Goal: Transaction & Acquisition: Purchase product/service

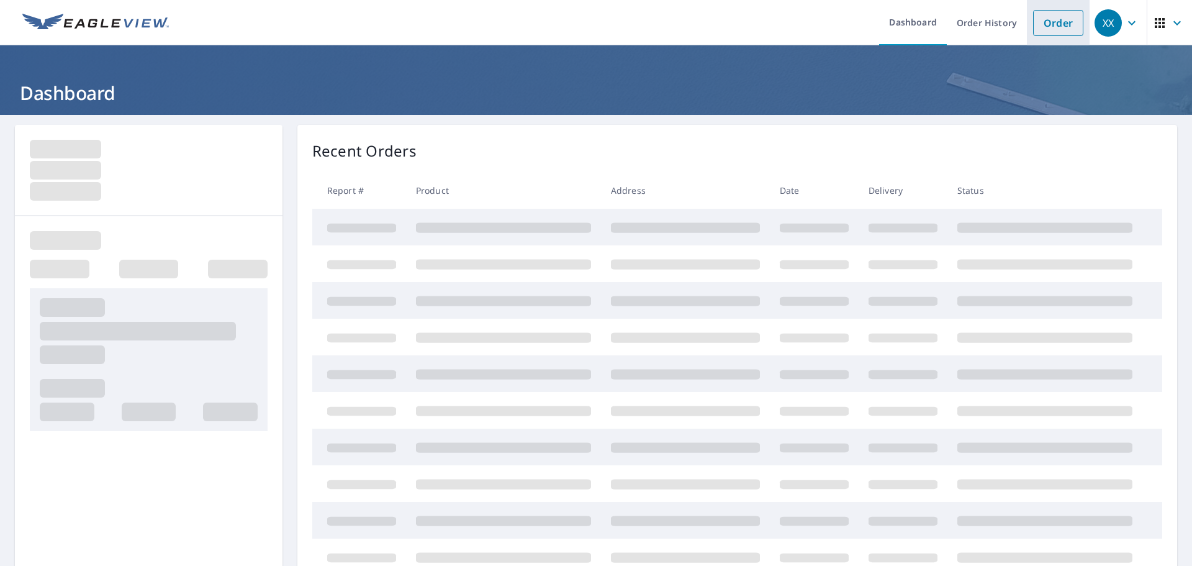
click at [1065, 27] on link "Order" at bounding box center [1058, 23] width 50 height 26
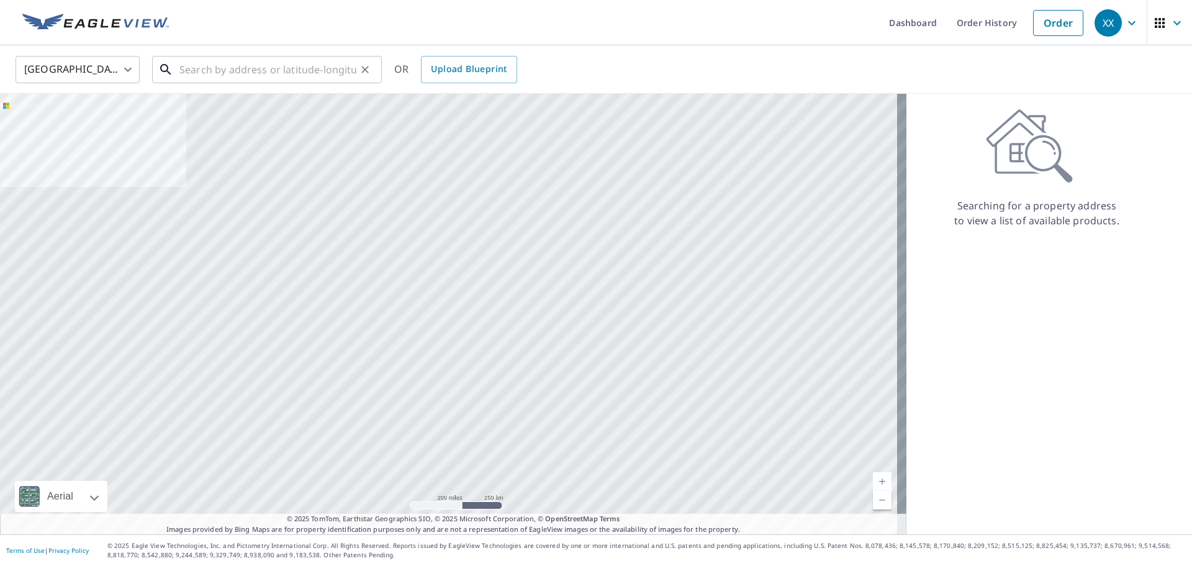
click at [224, 68] on input "text" at bounding box center [267, 69] width 177 height 35
paste input "[STREET_ADDRESS]"
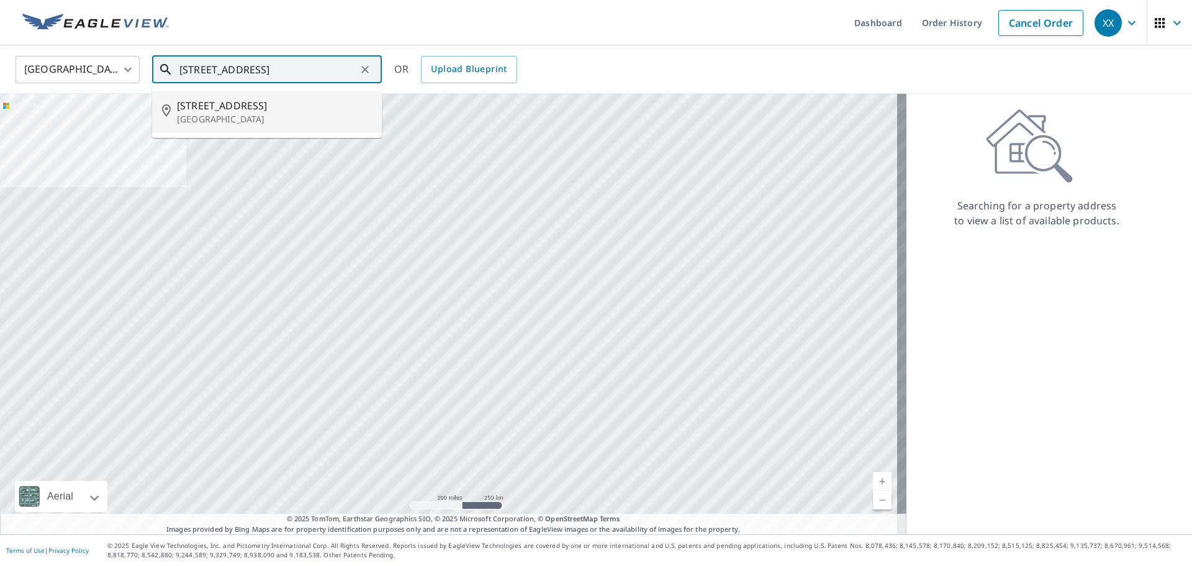
click at [224, 99] on span "[STREET_ADDRESS]" at bounding box center [274, 105] width 195 height 15
type input "[STREET_ADDRESS][PERSON_NAME]"
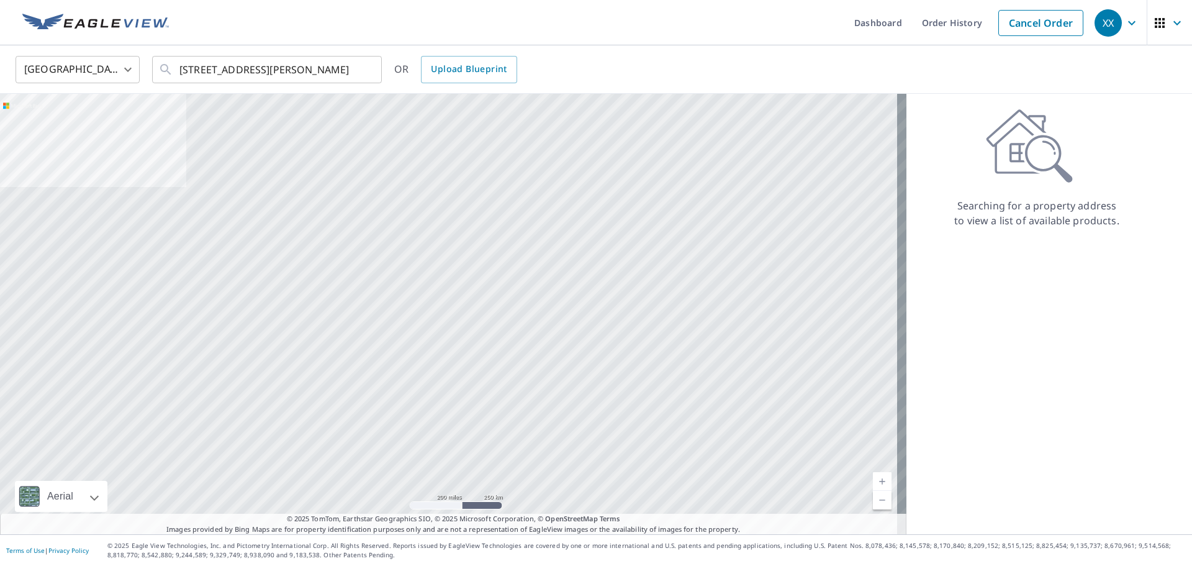
scroll to position [0, 0]
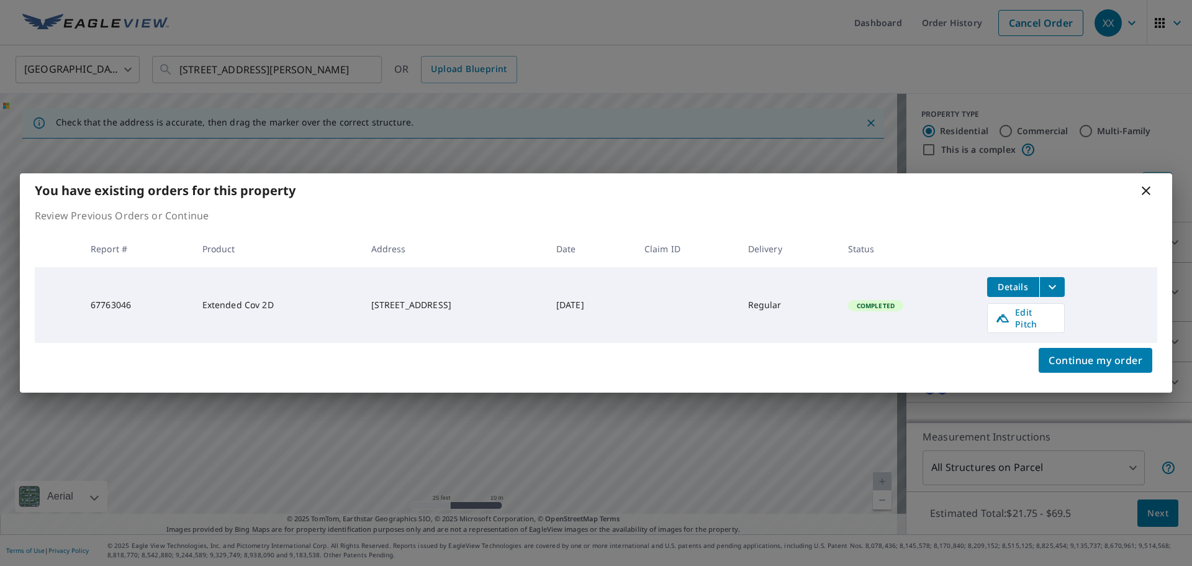
drag, startPoint x: 412, startPoint y: 236, endPoint x: 613, endPoint y: 433, distance: 282.3
click at [613, 433] on body "XX XX Dashboard Order History Cancel Order XX [GEOGRAPHIC_DATA] [GEOGRAPHIC_DAT…" at bounding box center [596, 283] width 1192 height 566
click at [1096, 356] on span "Continue my order" at bounding box center [1096, 359] width 94 height 17
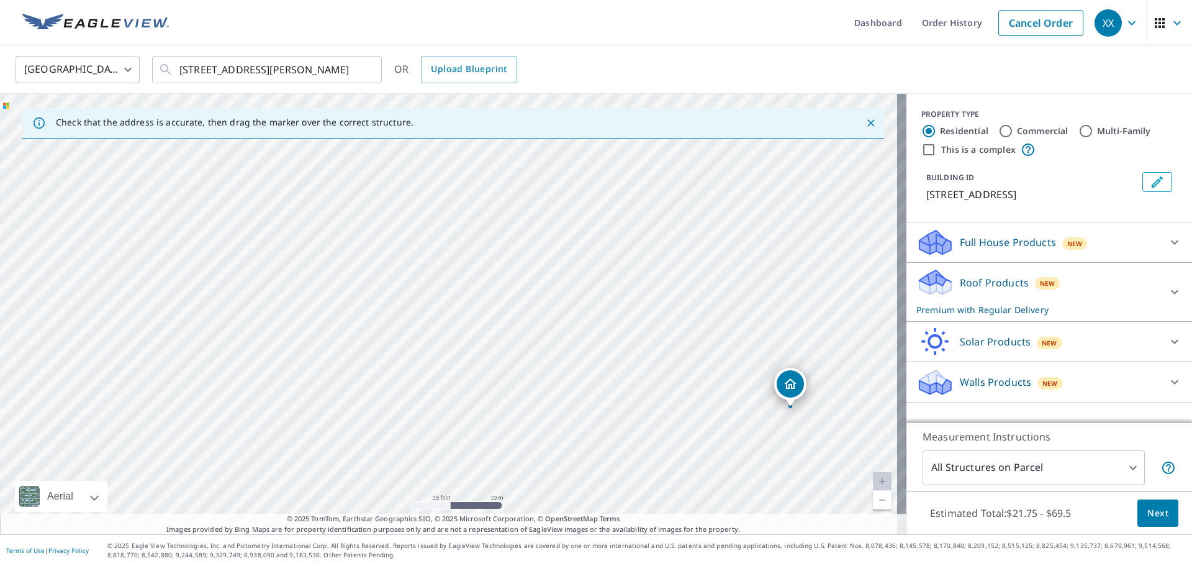
drag, startPoint x: 482, startPoint y: 339, endPoint x: 968, endPoint y: 458, distance: 499.8
click at [968, 458] on div "Check that the address is accurate, then drag the marker over the correct struc…" at bounding box center [596, 314] width 1192 height 440
click at [692, 444] on div "[STREET_ADDRESS][PERSON_NAME]" at bounding box center [453, 314] width 906 height 440
drag, startPoint x: 644, startPoint y: 410, endPoint x: 510, endPoint y: 302, distance: 172.7
click at [978, 284] on p "Roof Products" at bounding box center [994, 282] width 69 height 15
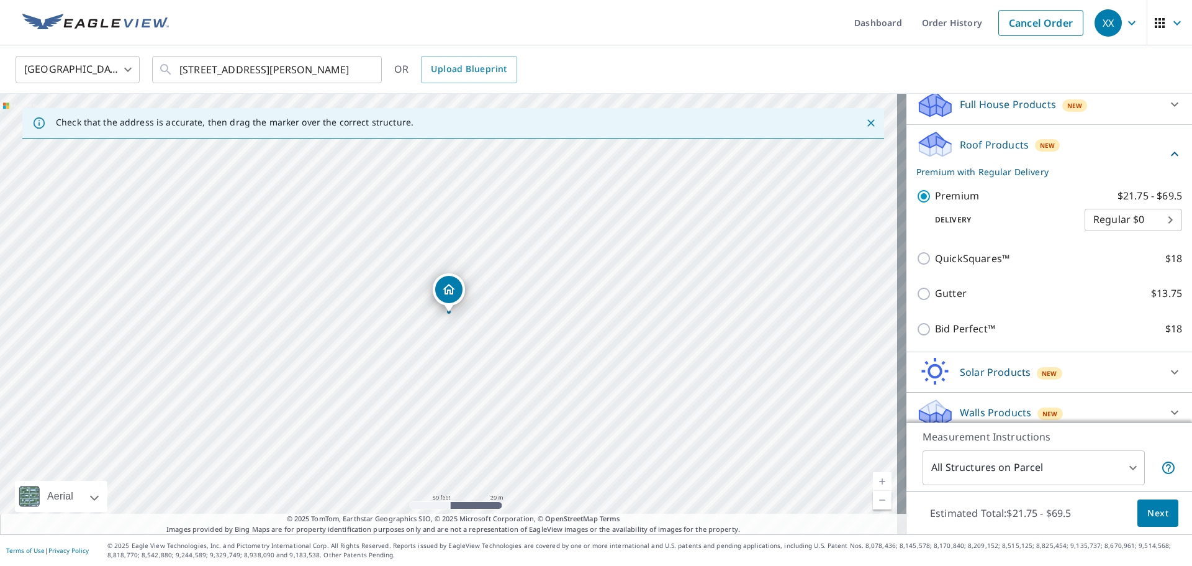
scroll to position [148, 0]
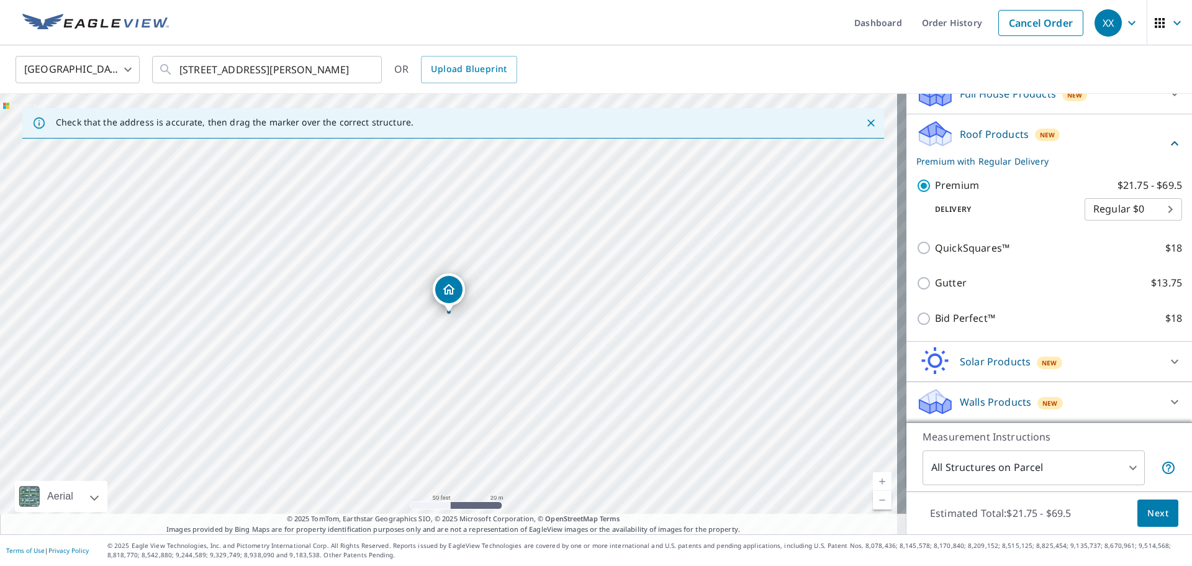
click at [1150, 519] on span "Next" at bounding box center [1157, 513] width 21 height 16
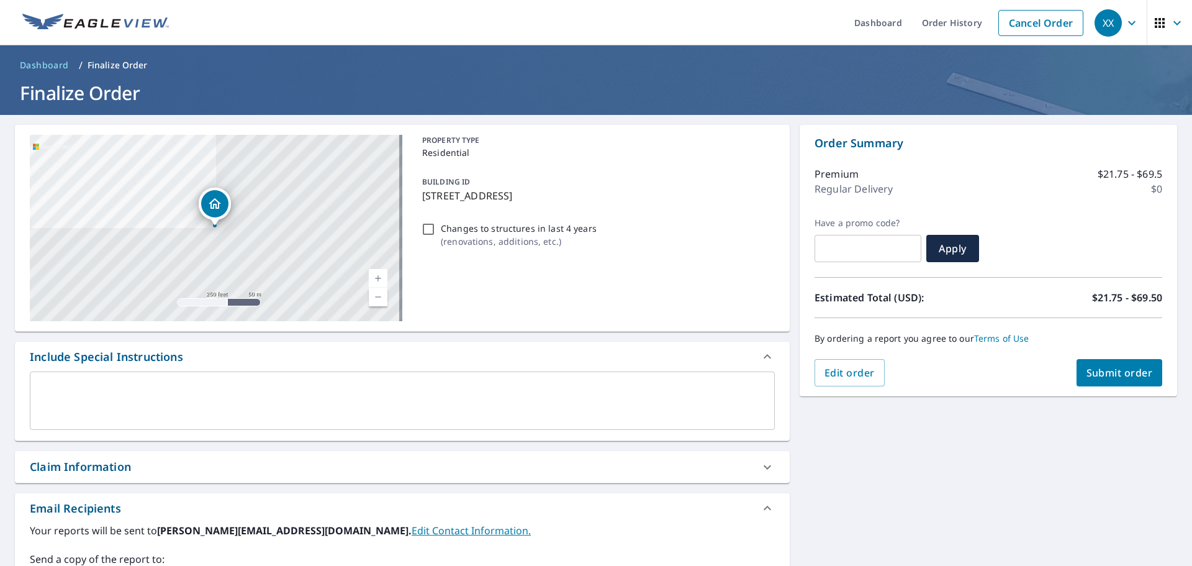
scroll to position [62, 0]
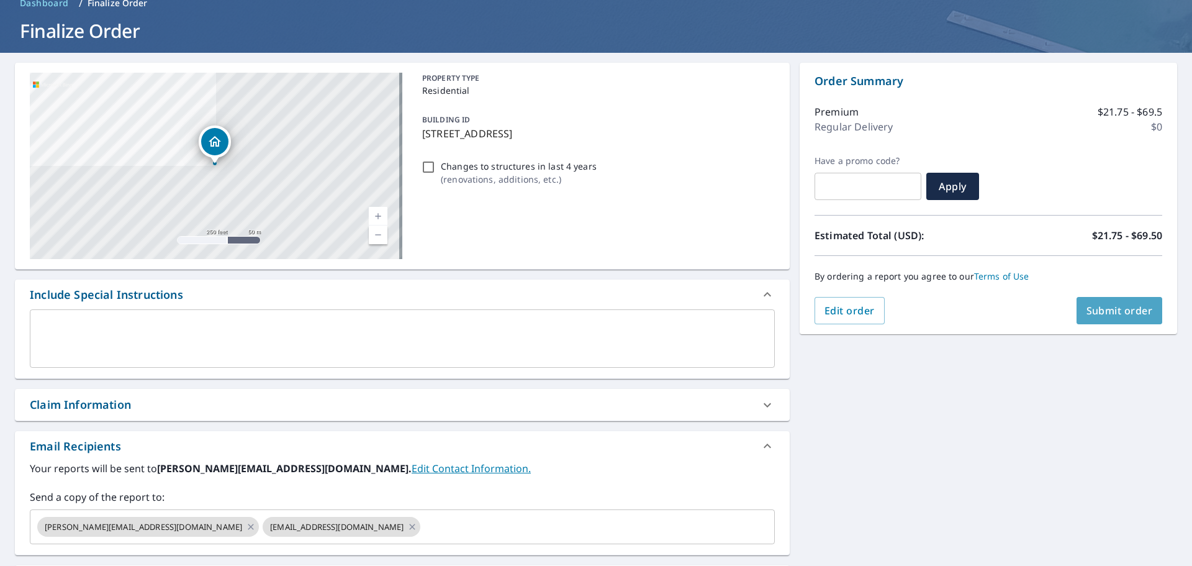
click at [1102, 315] on span "Submit order" at bounding box center [1120, 311] width 66 height 14
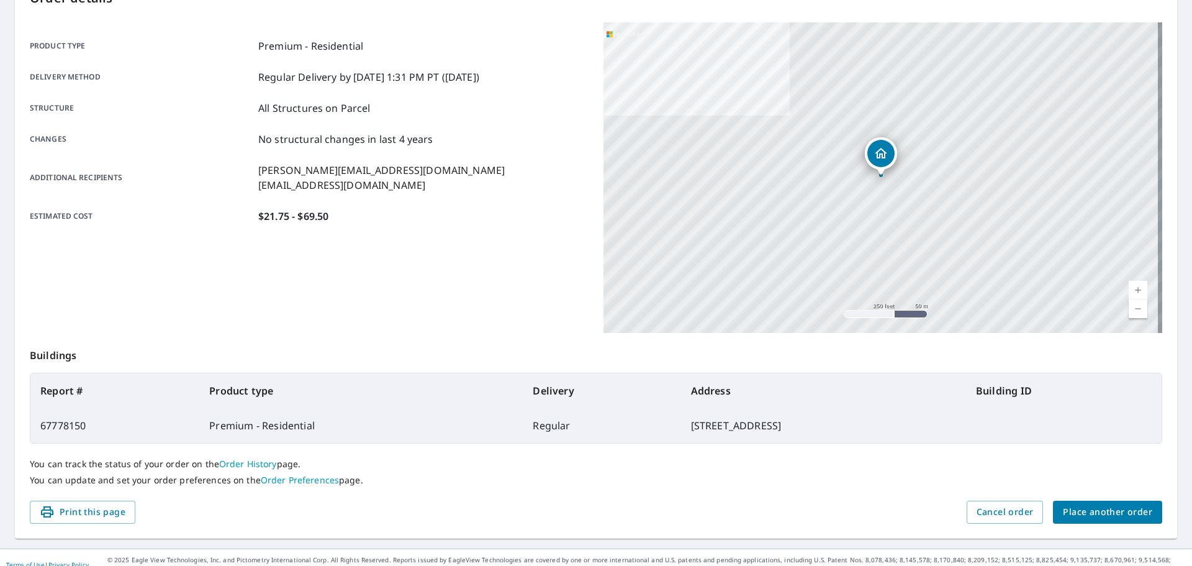
scroll to position [165, 0]
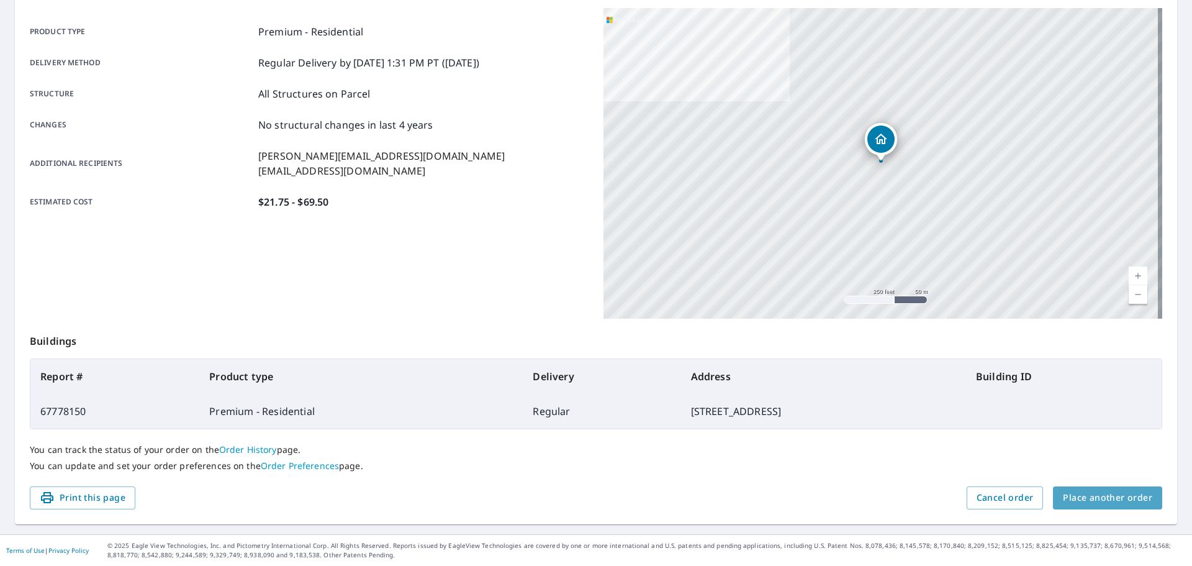
click at [1105, 501] on span "Place another order" at bounding box center [1107, 498] width 89 height 16
